Goal: Navigation & Orientation: Go to known website

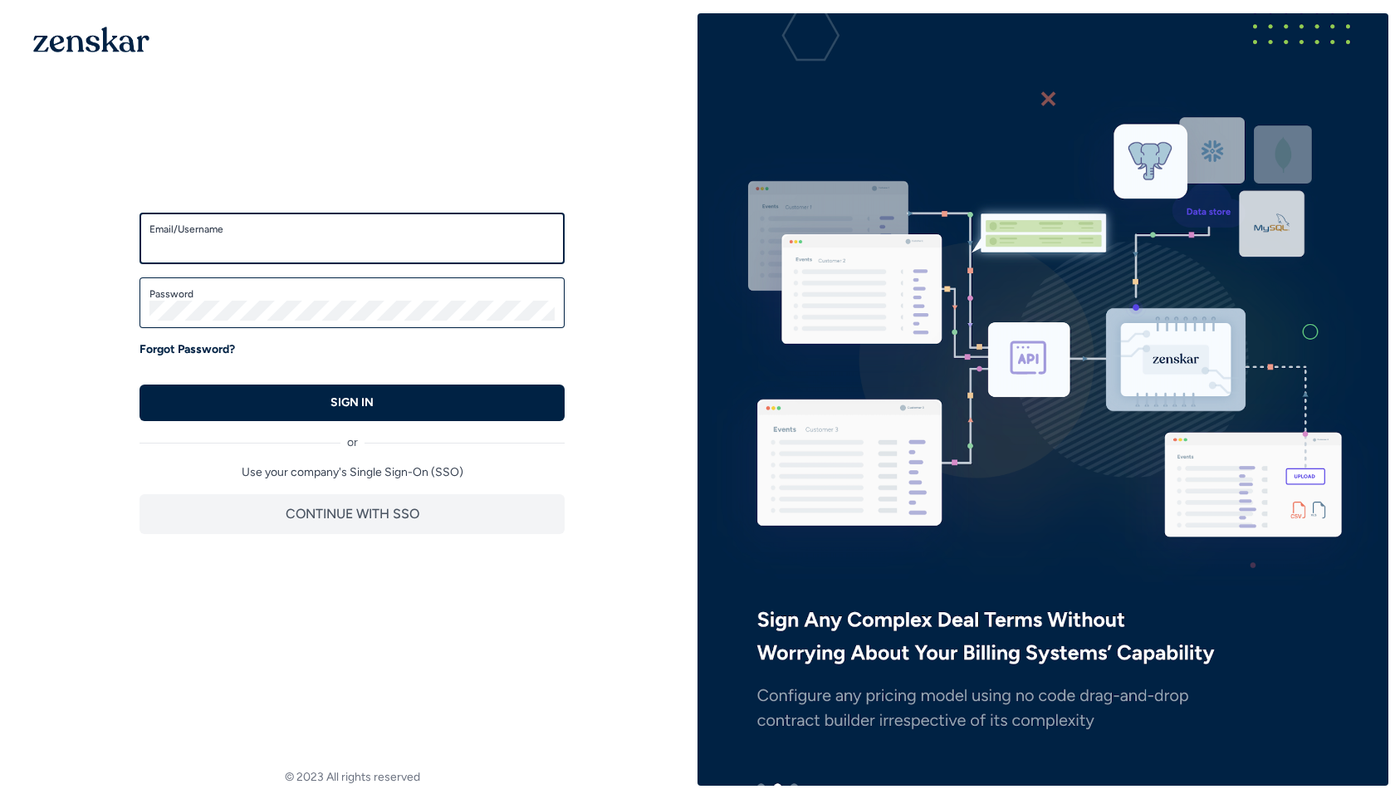
type input "**********"
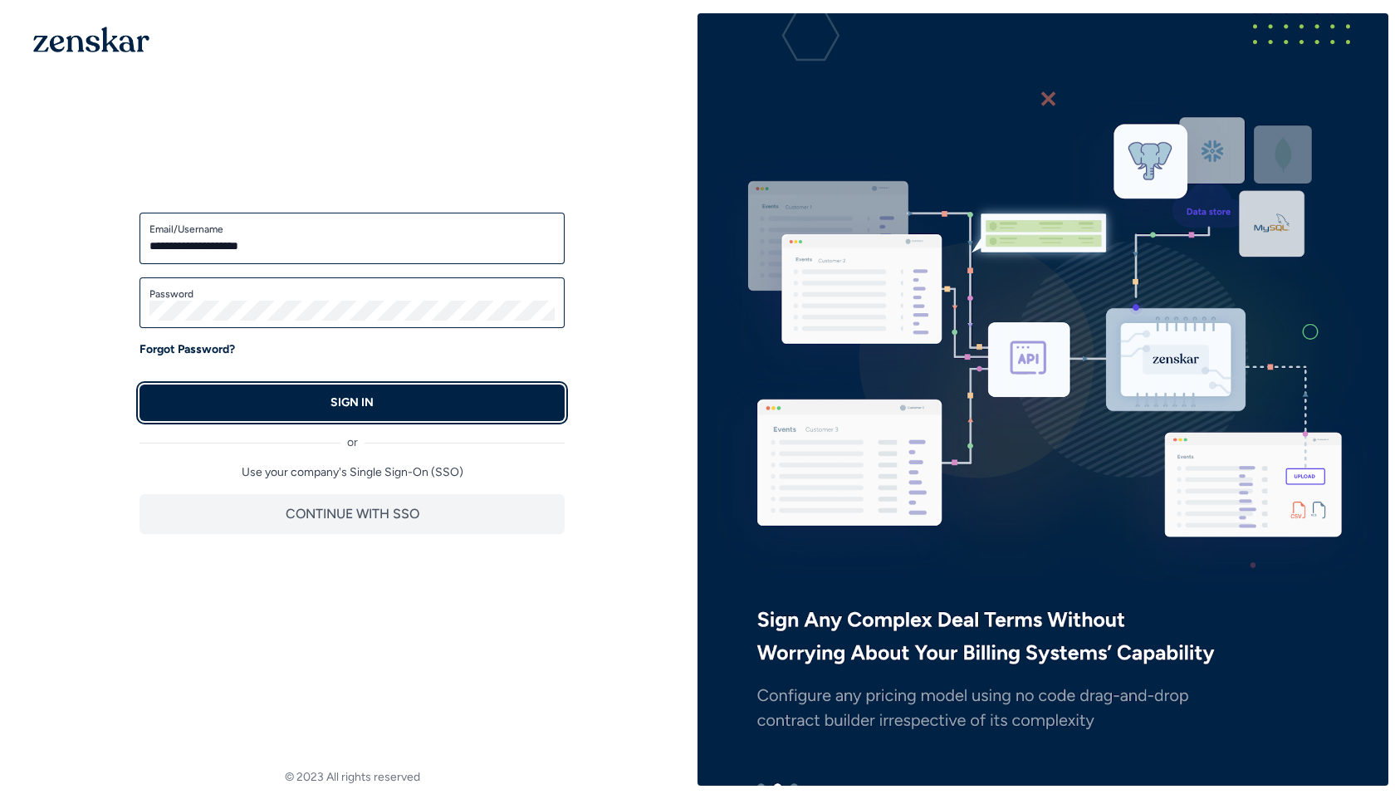
click at [354, 398] on p "SIGN IN" at bounding box center [351, 402] width 43 height 17
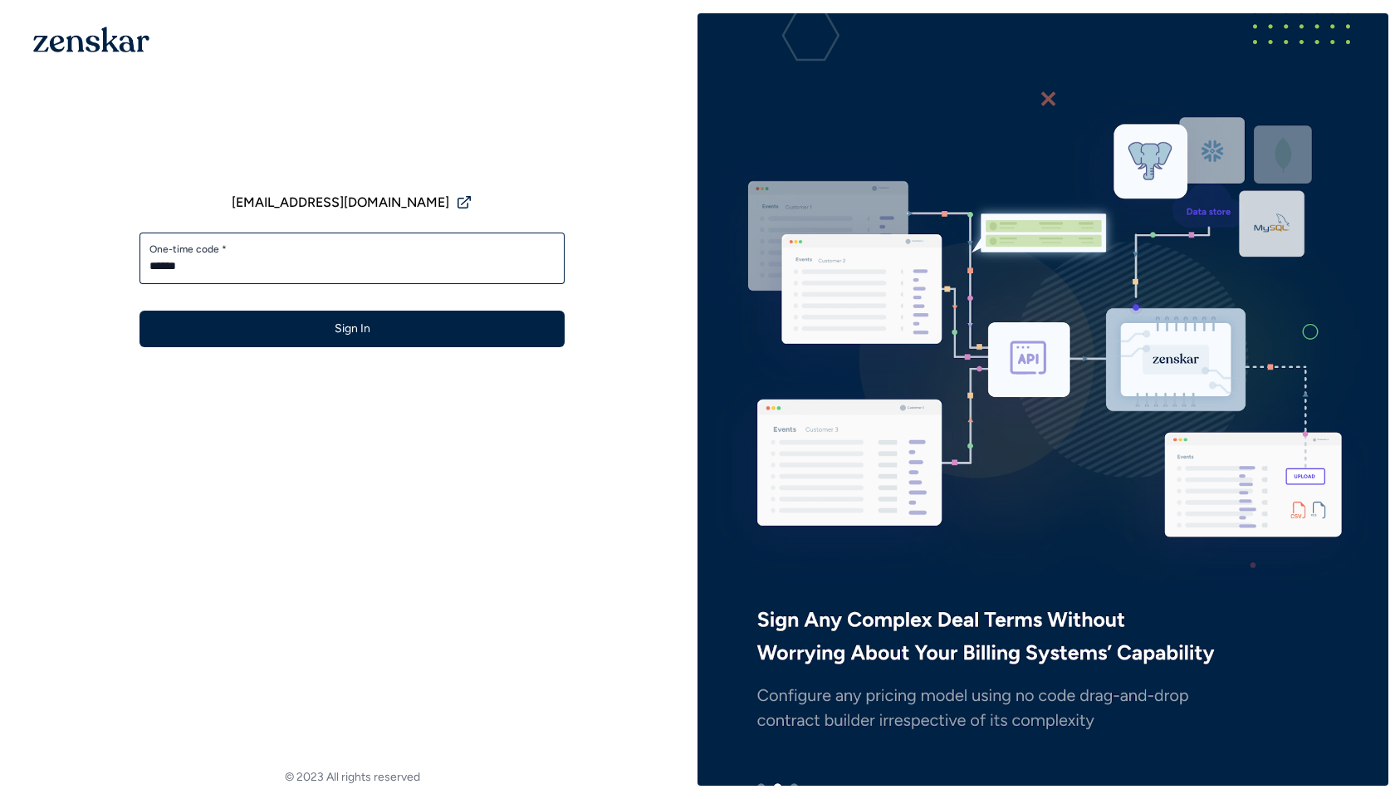
type input "******"
click at [139, 311] on button "Sign In" at bounding box center [351, 329] width 425 height 37
